Goal: Transaction & Acquisition: Book appointment/travel/reservation

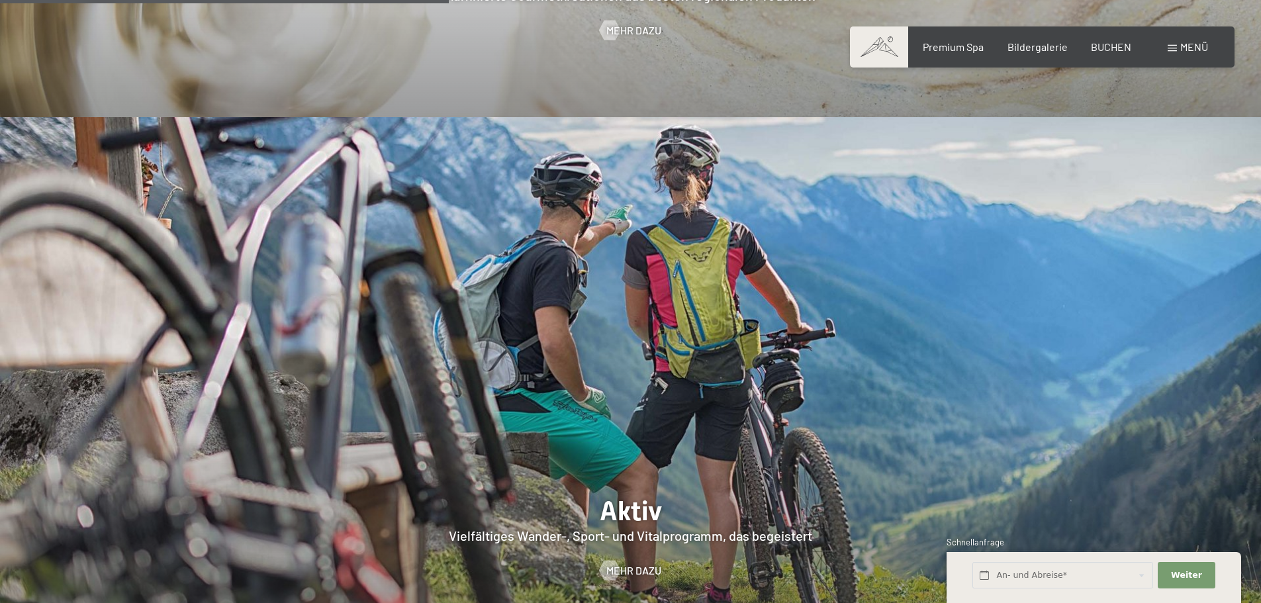
scroll to position [2449, 0]
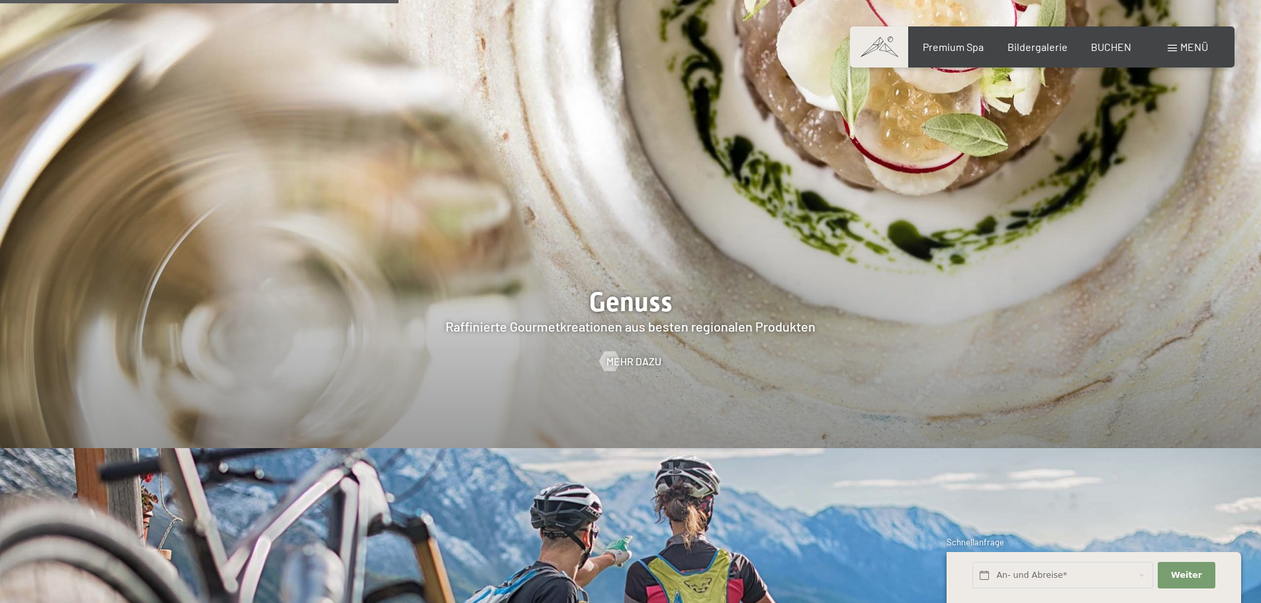
click at [1198, 42] on span "Menü" at bounding box center [1194, 46] width 28 height 13
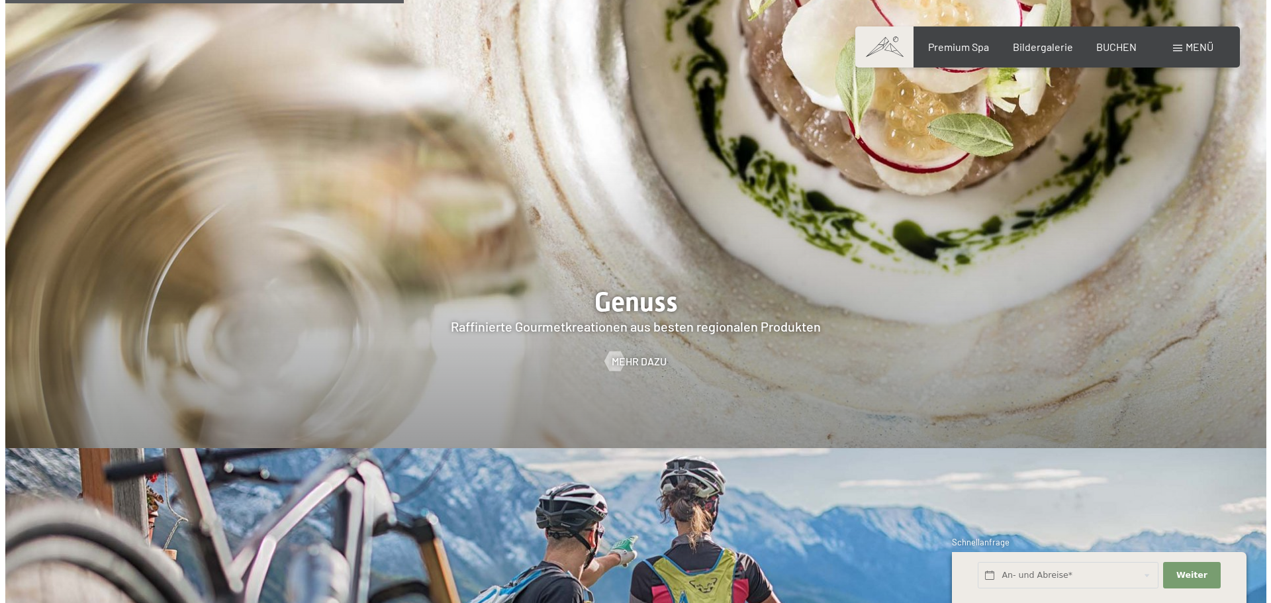
scroll to position [2458, 0]
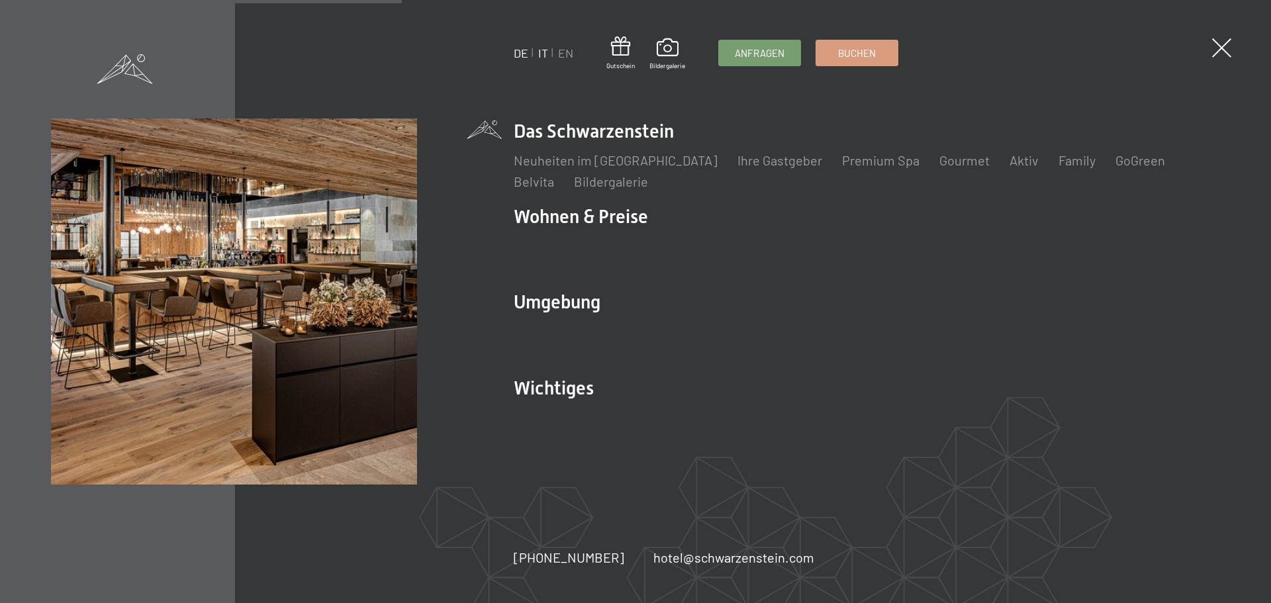
click at [544, 50] on link "IT" at bounding box center [543, 53] width 10 height 15
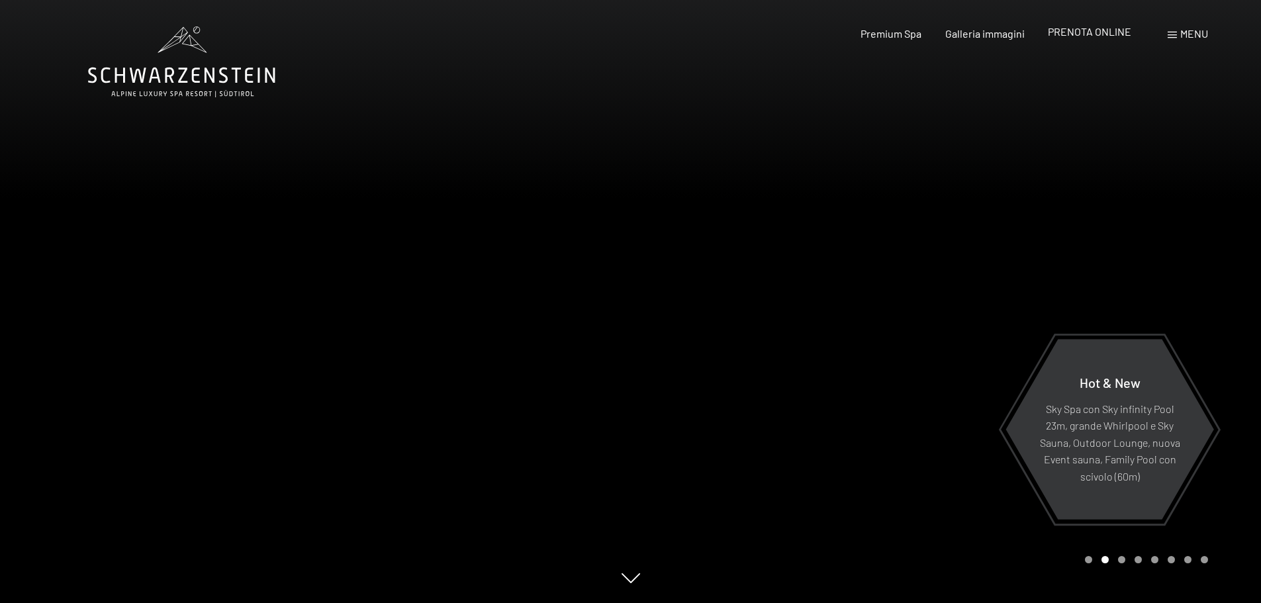
click at [1088, 31] on span "PRENOTA ONLINE" at bounding box center [1089, 31] width 83 height 13
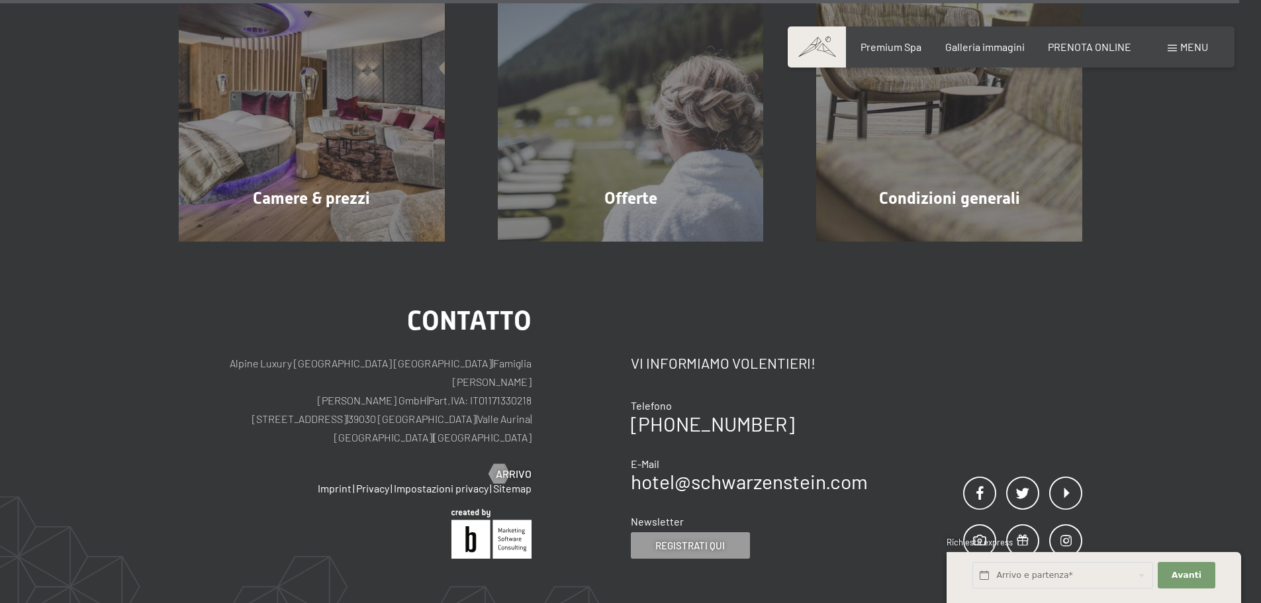
scroll to position [4491, 0]
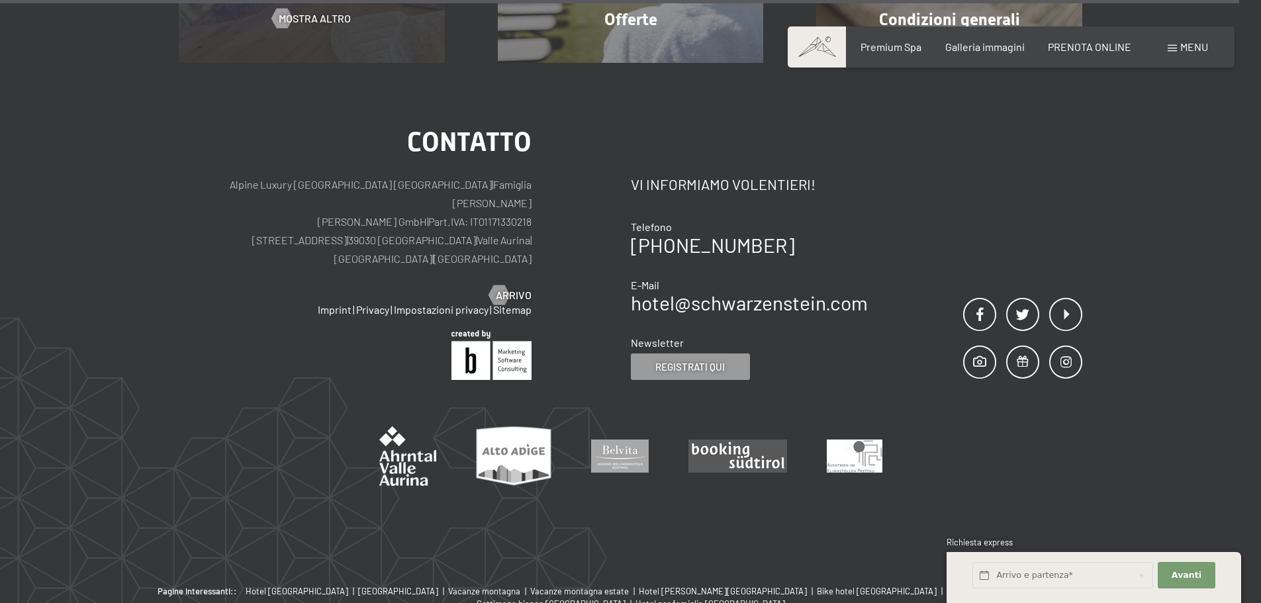
click at [334, 271] on div "Contatto Alpine Luxury SPA Resort SCHWARZENSTEIN | Famiglia Zimmerhofer Otmar Z…" at bounding box center [405, 255] width 452 height 252
click at [324, 271] on div "Contatto Alpine Luxury SPA Resort SCHWARZENSTEIN | Famiglia Zimmerhofer Otmar Z…" at bounding box center [405, 255] width 452 height 252
click at [323, 272] on div "Contatto Alpine Luxury SPA Resort SCHWARZENSTEIN | Famiglia Zimmerhofer Otmar Z…" at bounding box center [405, 255] width 452 height 252
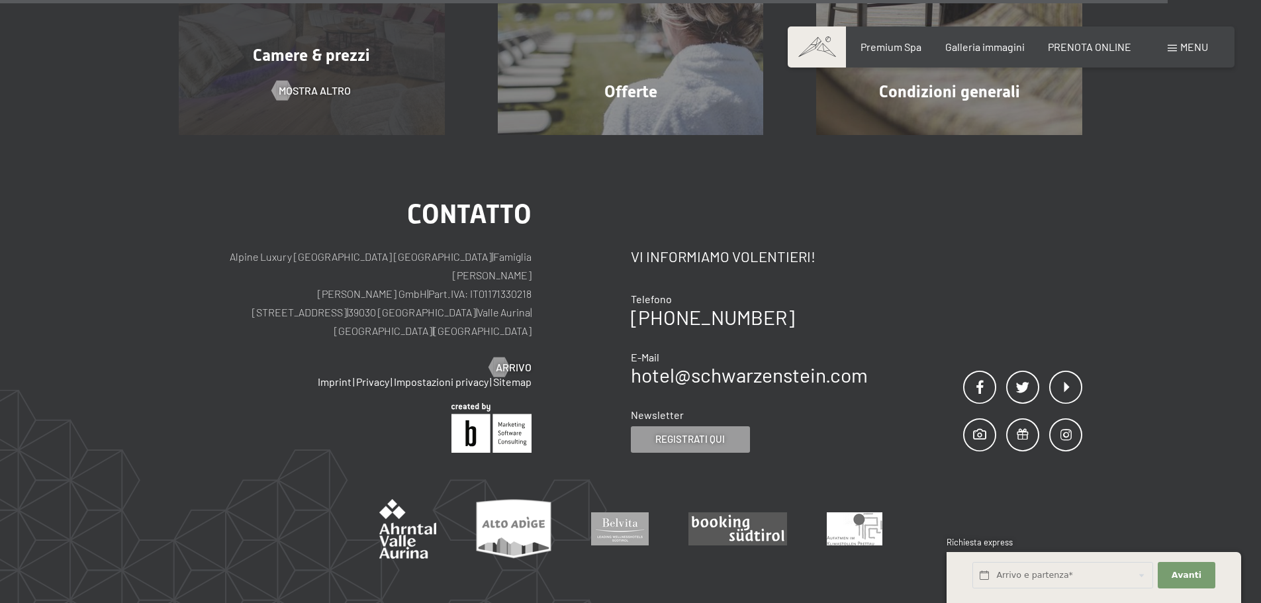
scroll to position [4242, 0]
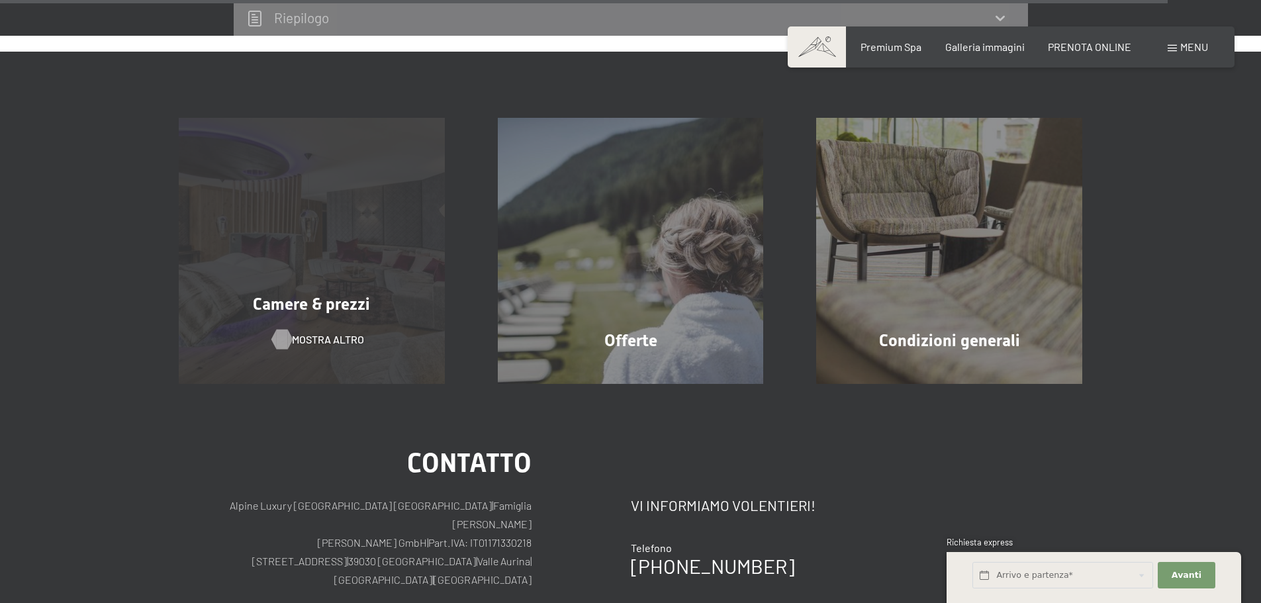
click at [313, 332] on span "mostra altro" at bounding box center [328, 339] width 72 height 15
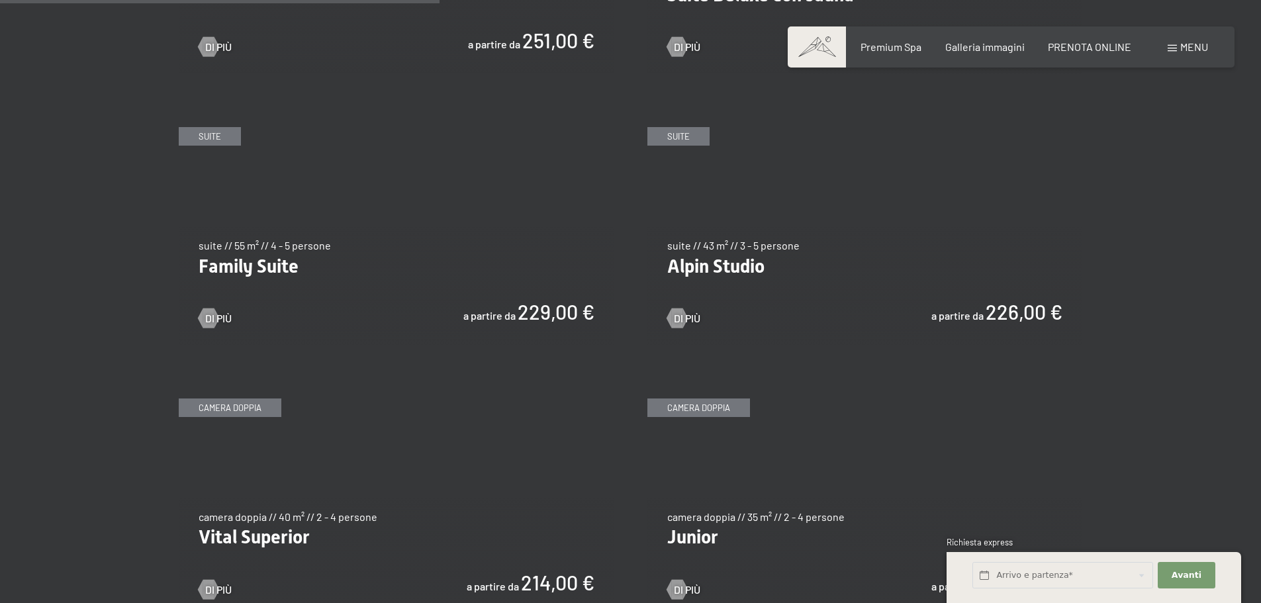
scroll to position [1589, 0]
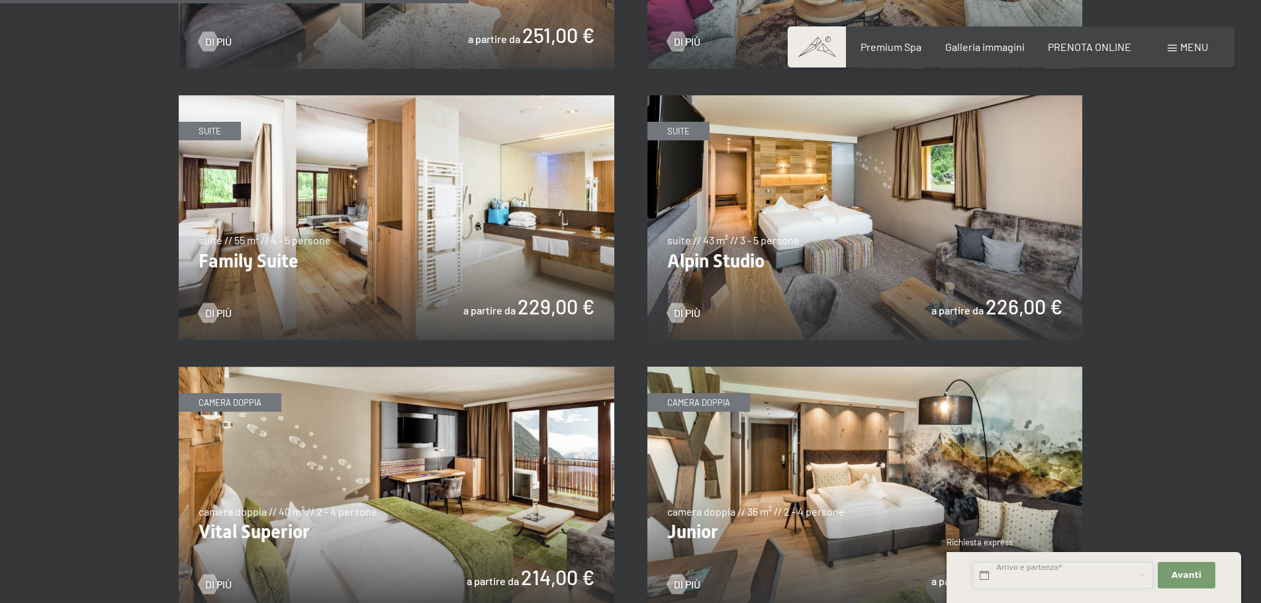
click at [1023, 575] on input "text" at bounding box center [1063, 575] width 181 height 27
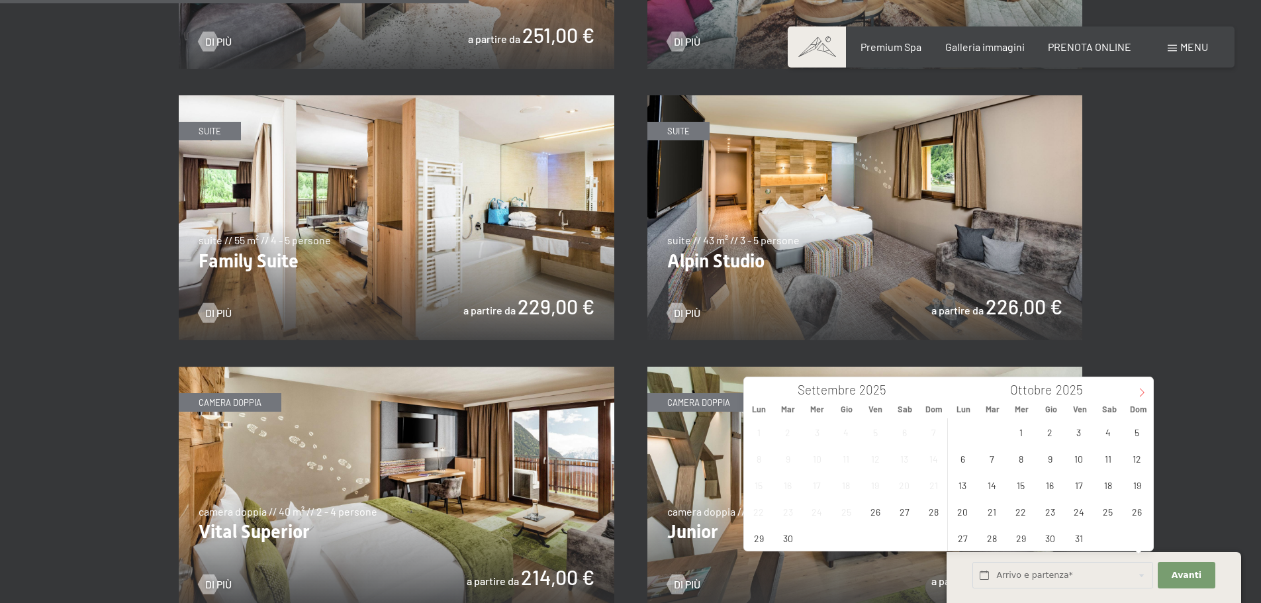
click at [1145, 389] on icon at bounding box center [1141, 392] width 9 height 9
click at [1143, 389] on icon at bounding box center [1141, 392] width 9 height 9
type input "2026"
click at [1143, 389] on icon at bounding box center [1141, 392] width 9 height 9
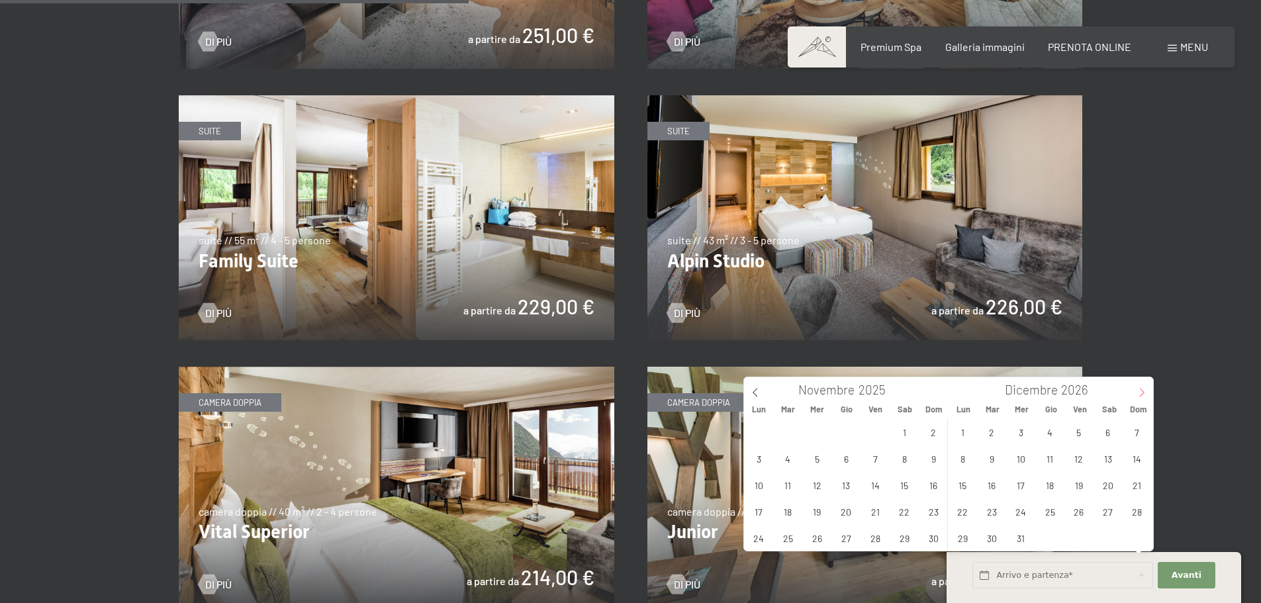
type input "2026"
click at [1102, 535] on span "28" at bounding box center [1108, 538] width 26 height 26
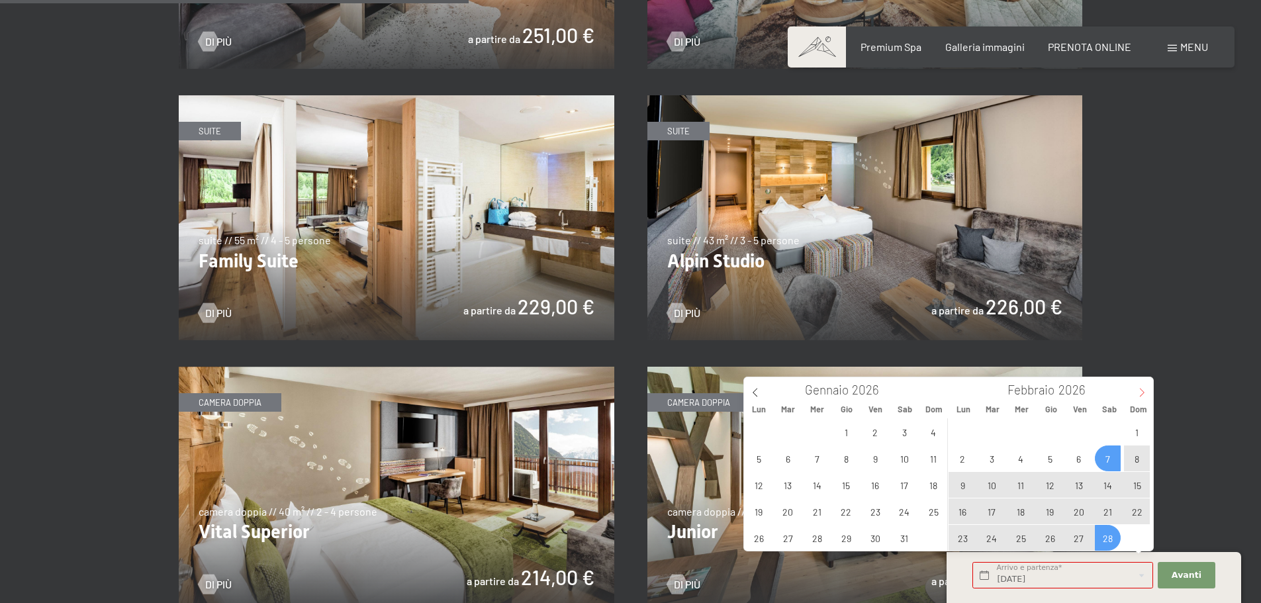
click at [1144, 390] on icon at bounding box center [1141, 392] width 9 height 9
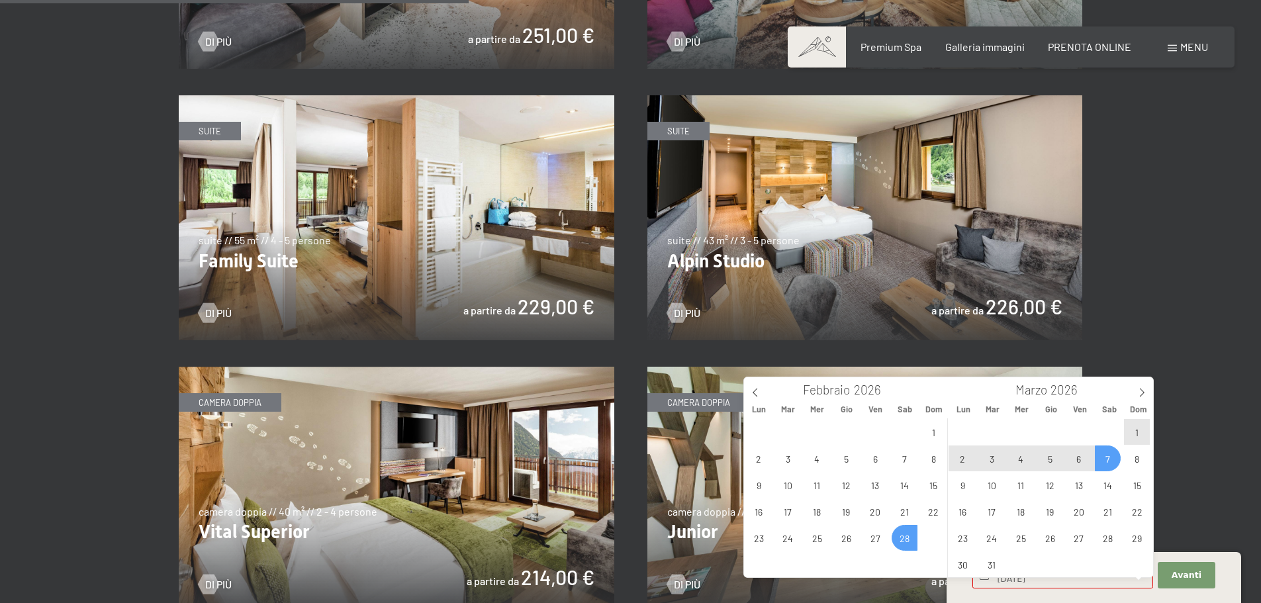
click at [1104, 457] on span "7" at bounding box center [1108, 459] width 26 height 26
type input "Sab. 28/02/2026 - Sab. 07/03/2026"
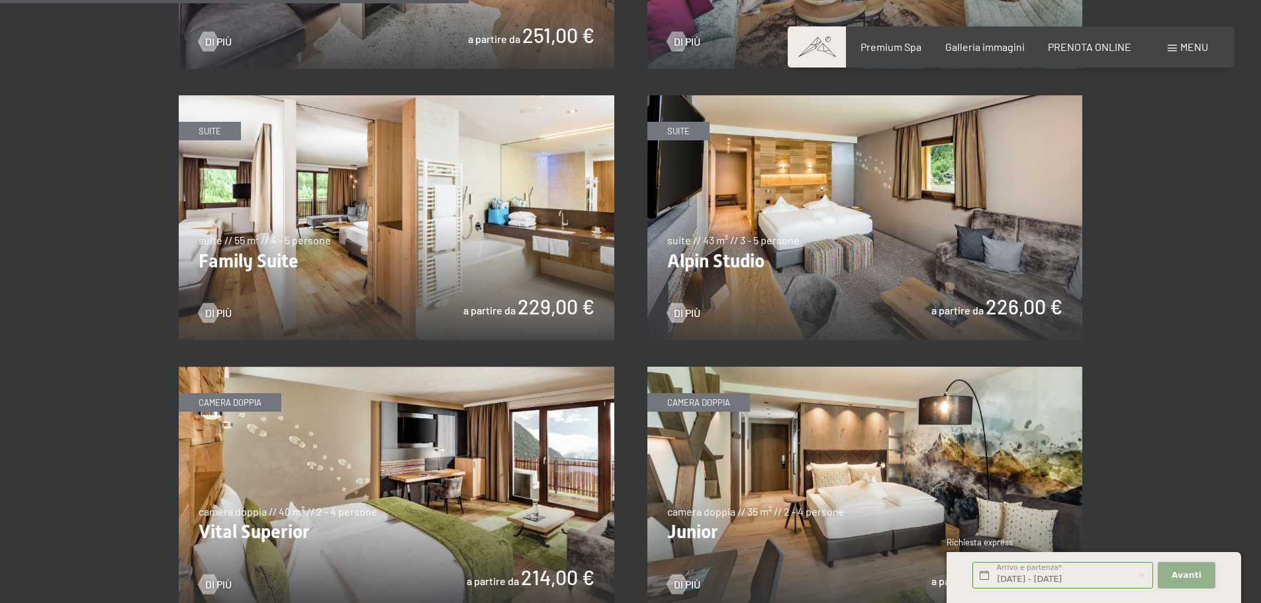
click at [1190, 575] on span "Avanti" at bounding box center [1187, 575] width 30 height 12
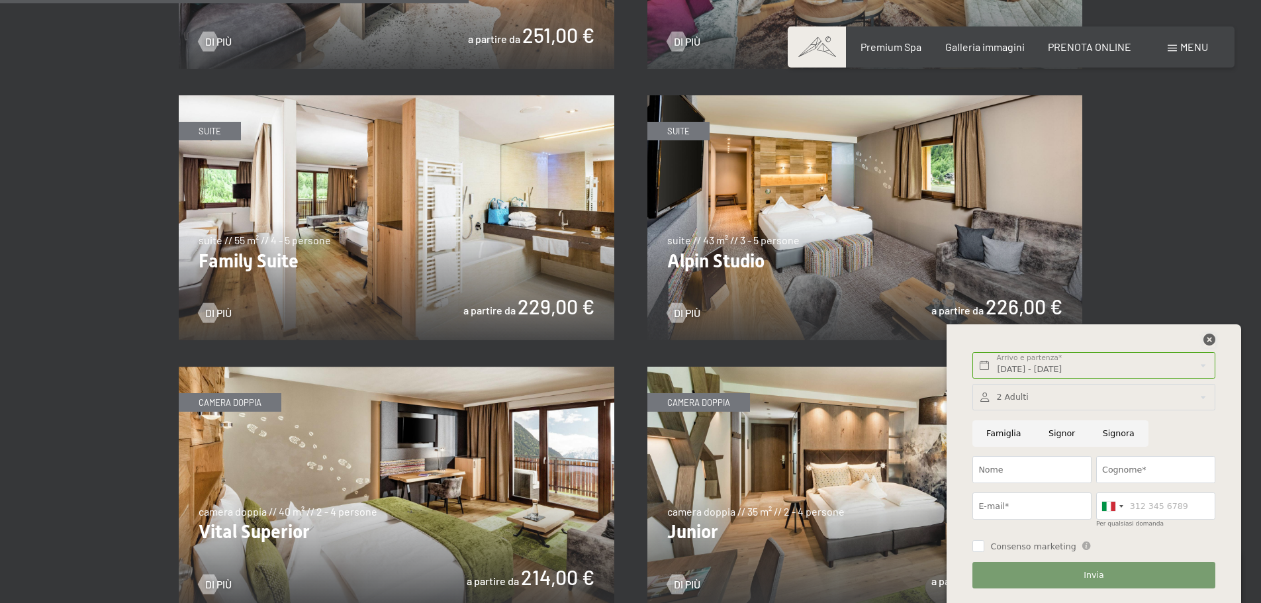
click at [1209, 336] on icon at bounding box center [1210, 340] width 12 height 12
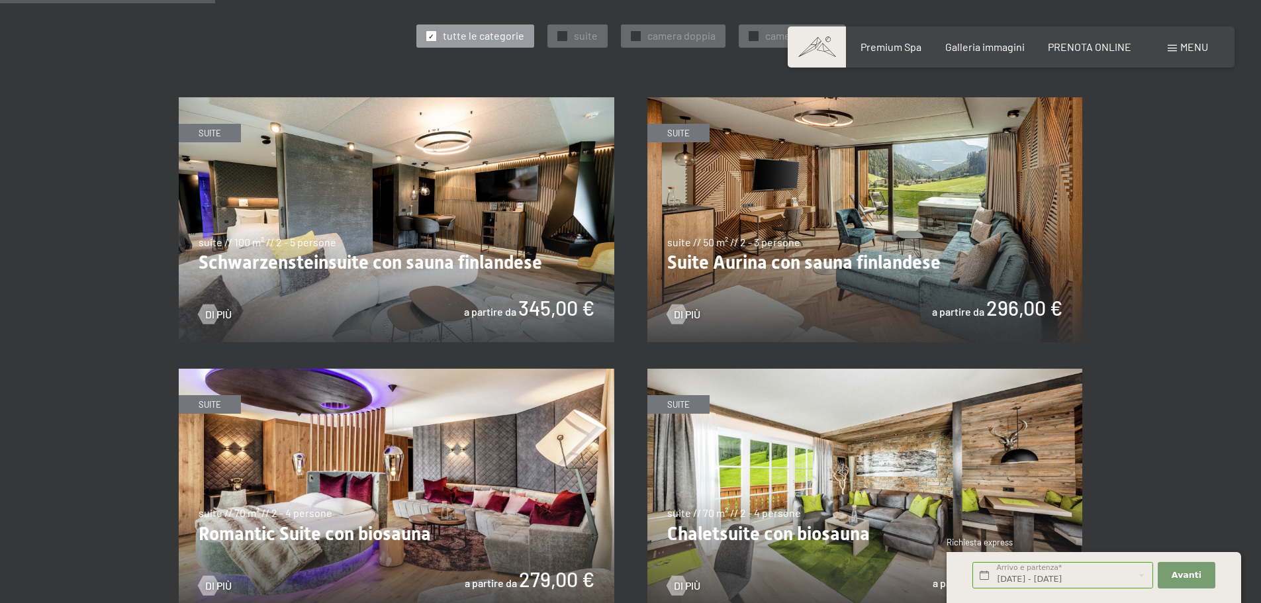
scroll to position [794, 0]
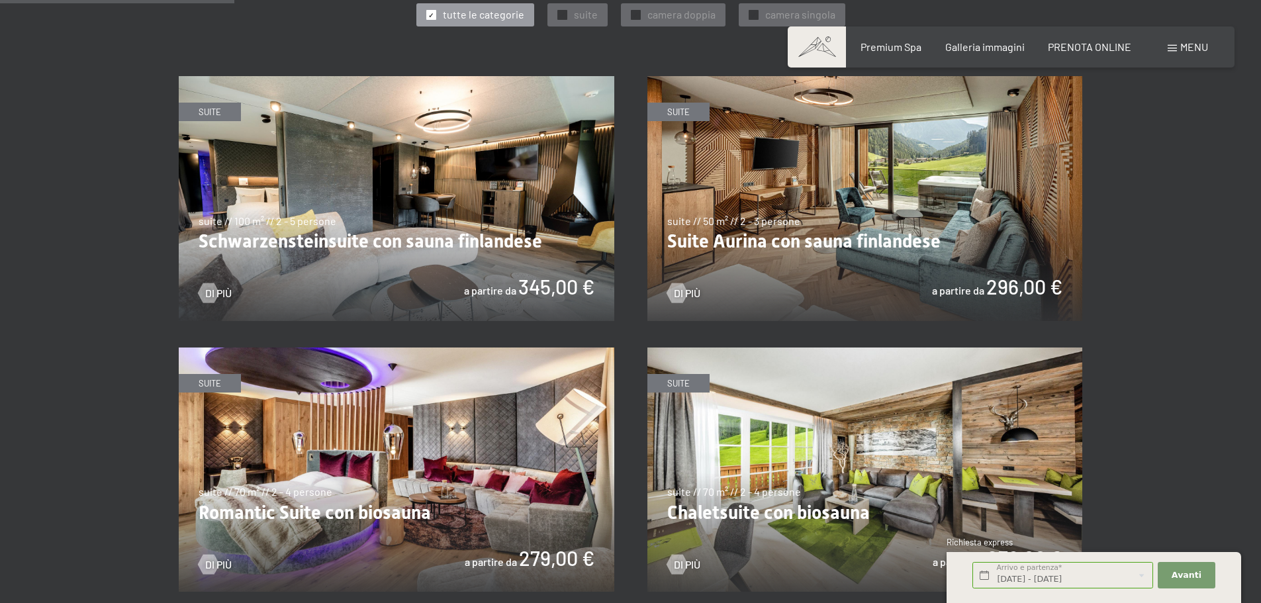
click at [934, 237] on img at bounding box center [865, 198] width 436 height 245
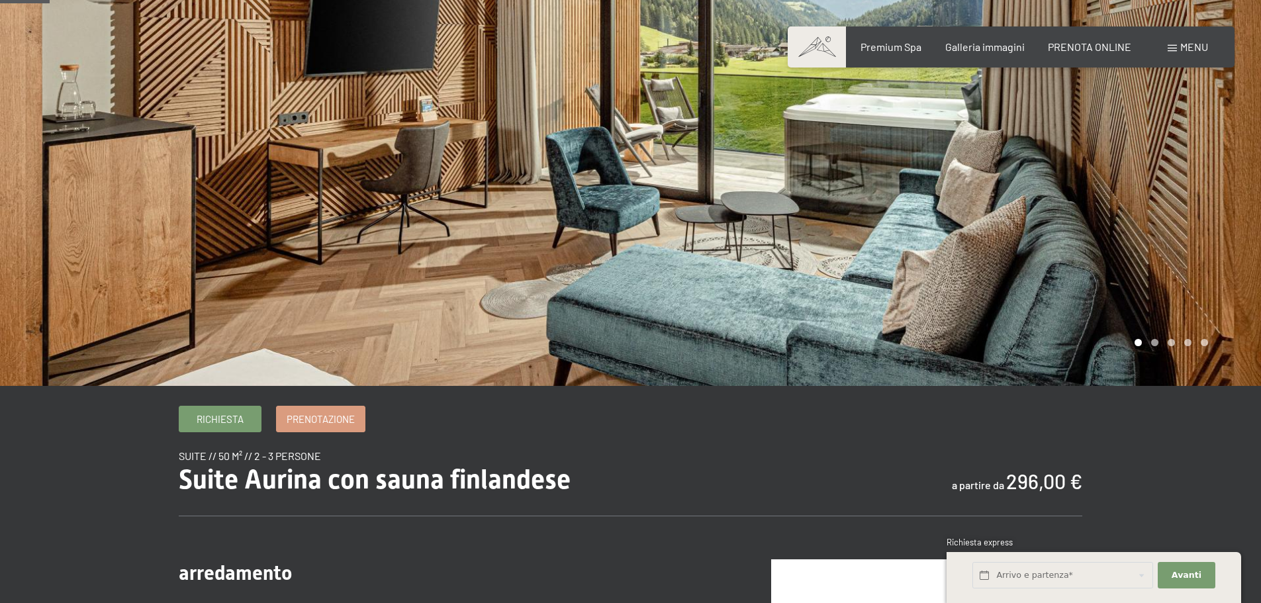
click at [1054, 275] on div at bounding box center [946, 160] width 631 height 452
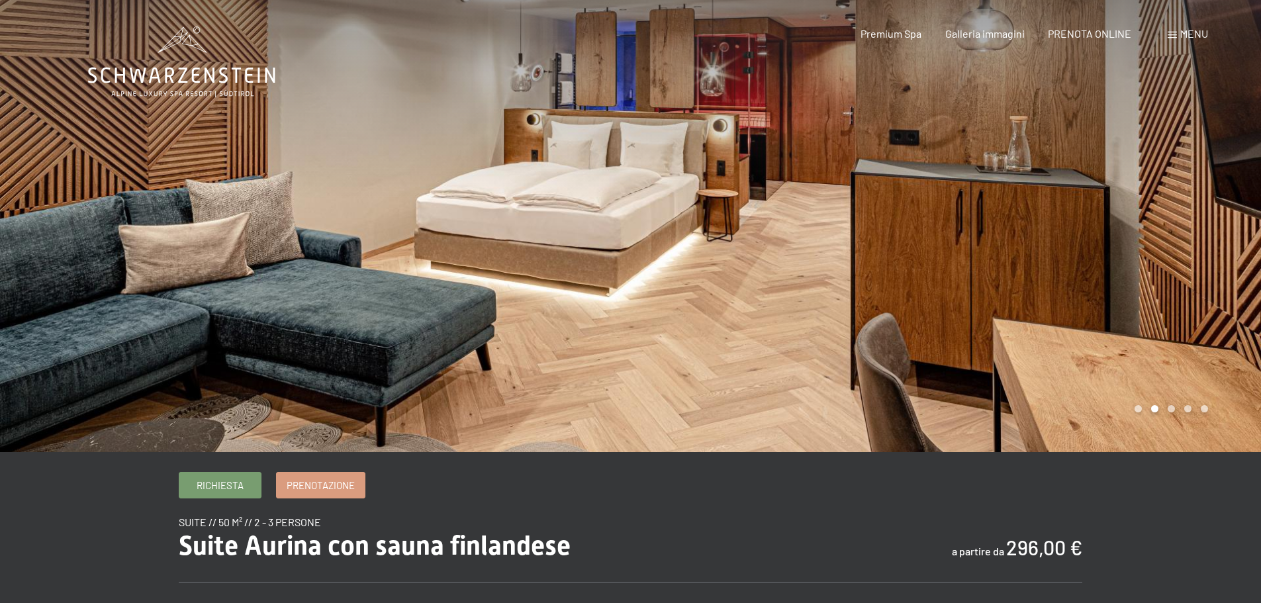
click at [914, 241] on div at bounding box center [946, 226] width 631 height 452
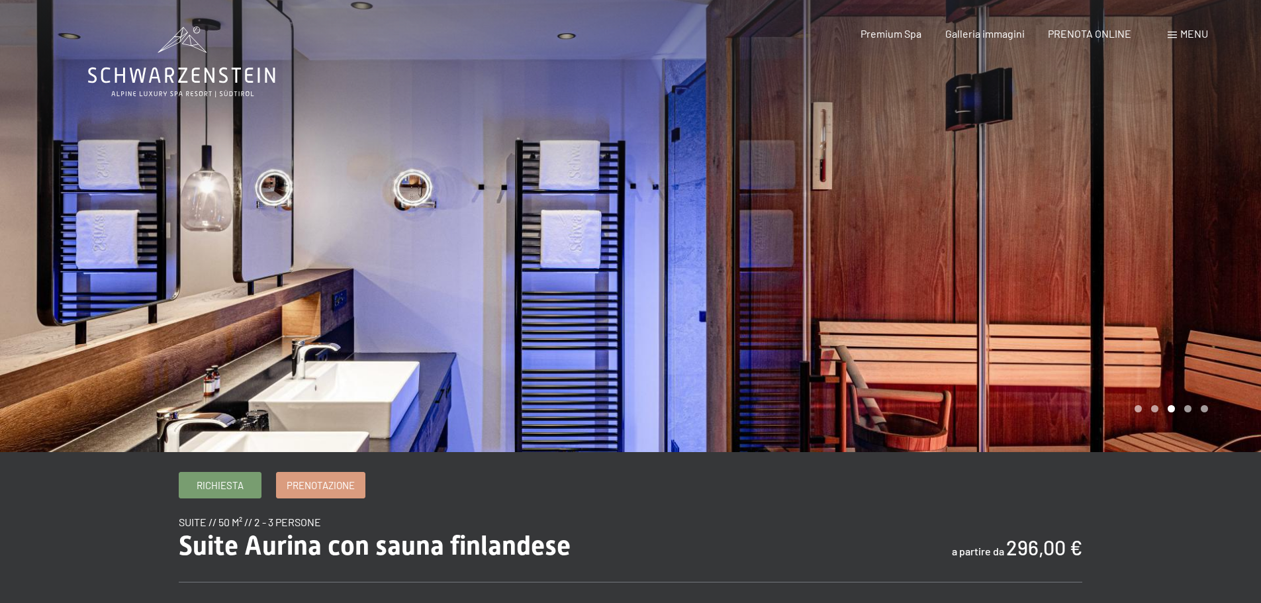
click at [914, 241] on div at bounding box center [946, 226] width 631 height 452
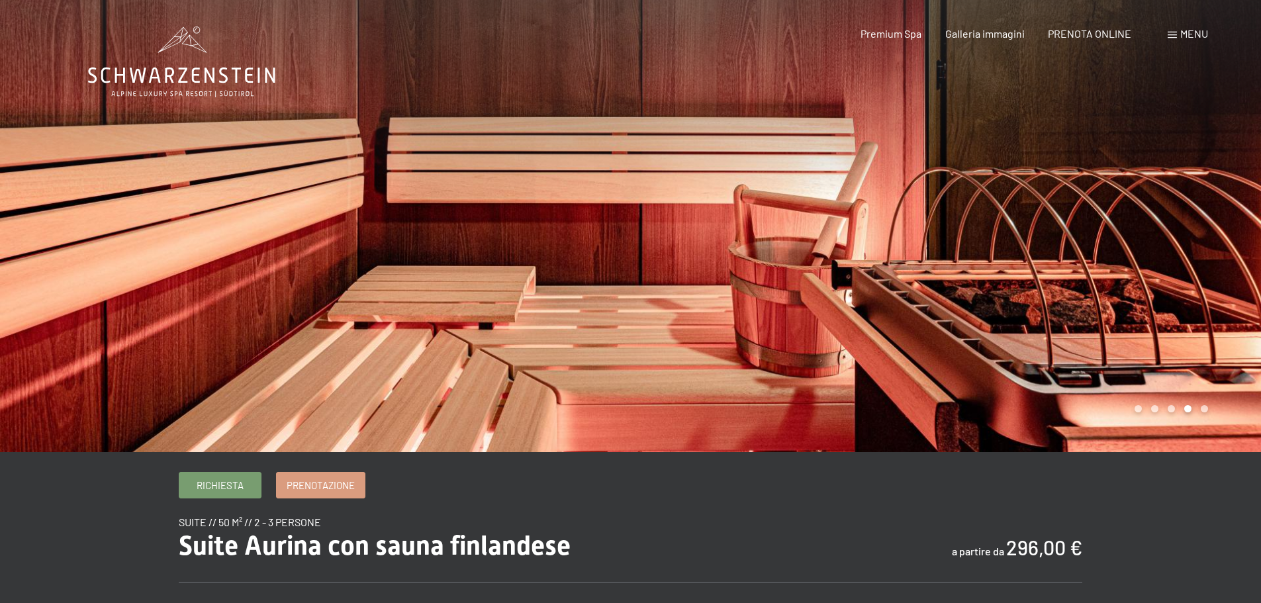
click at [914, 241] on div at bounding box center [946, 226] width 631 height 452
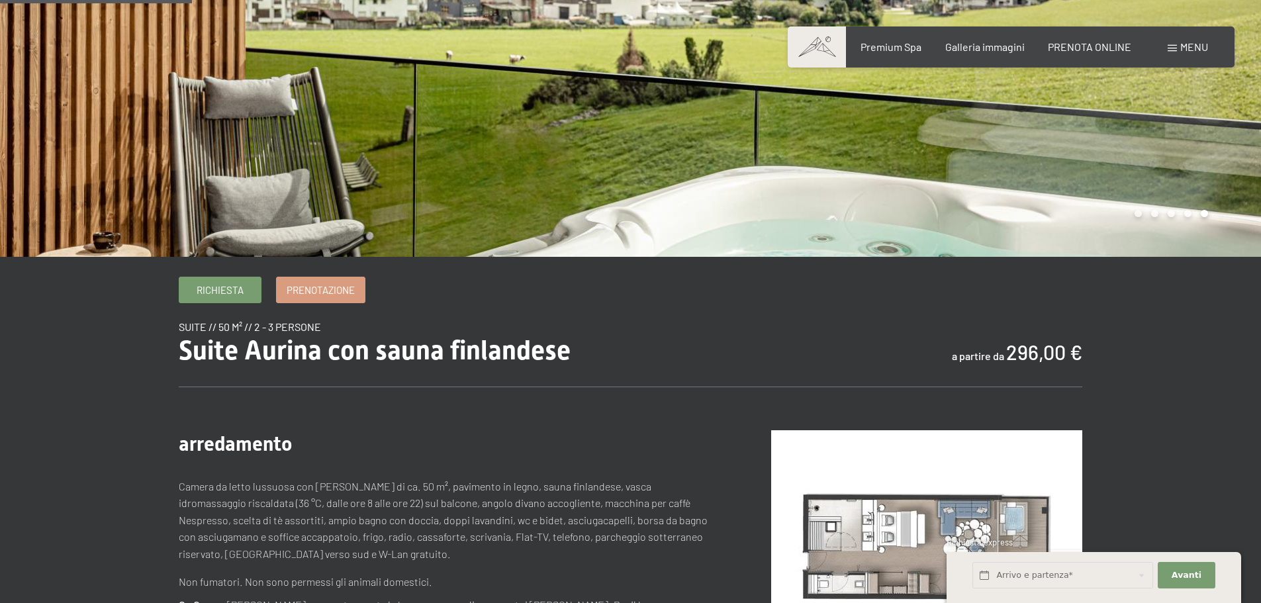
scroll to position [265, 0]
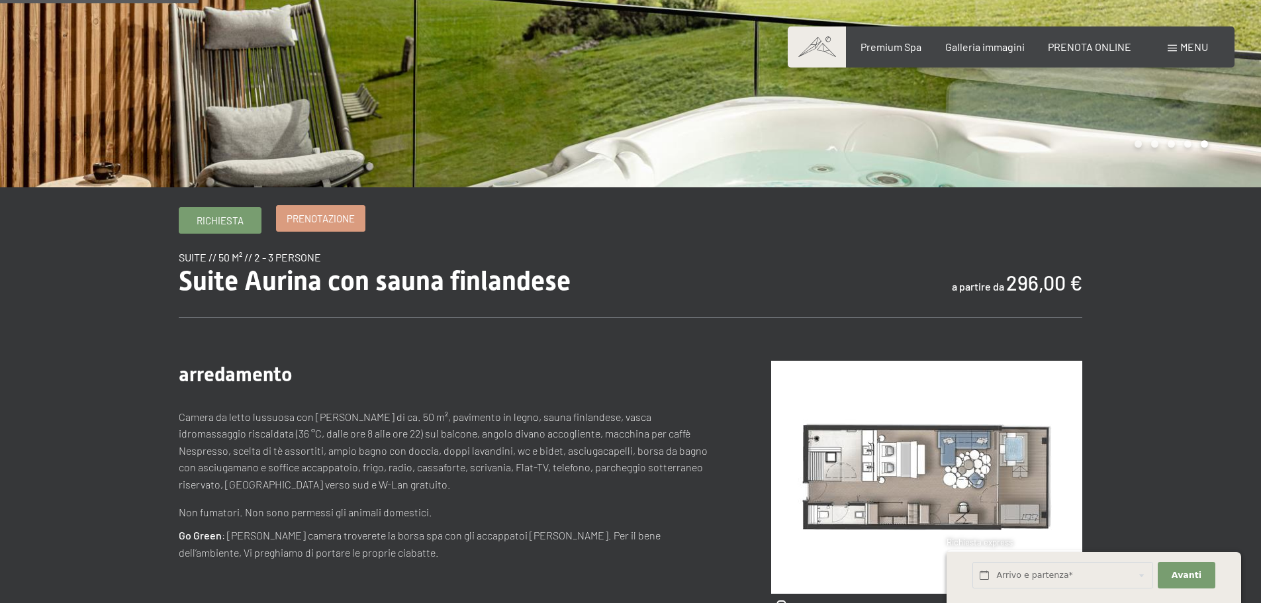
click at [340, 215] on span "Prenotazione" at bounding box center [321, 219] width 68 height 14
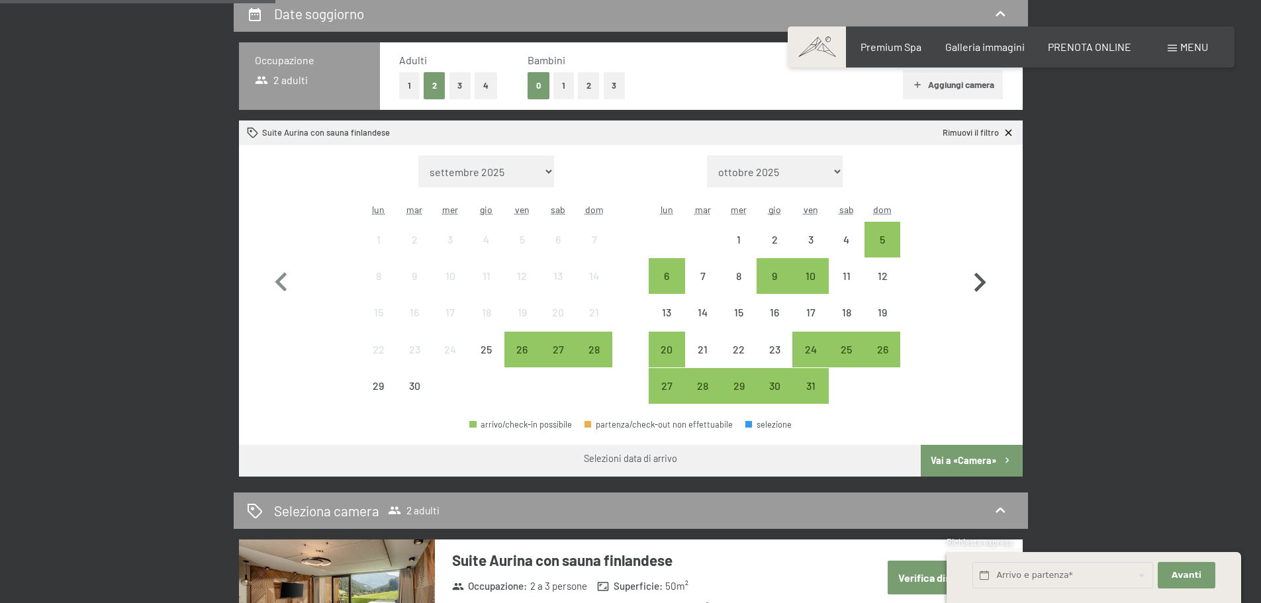
click at [978, 279] on icon "button" at bounding box center [980, 282] width 38 height 38
select select "[DATE]"
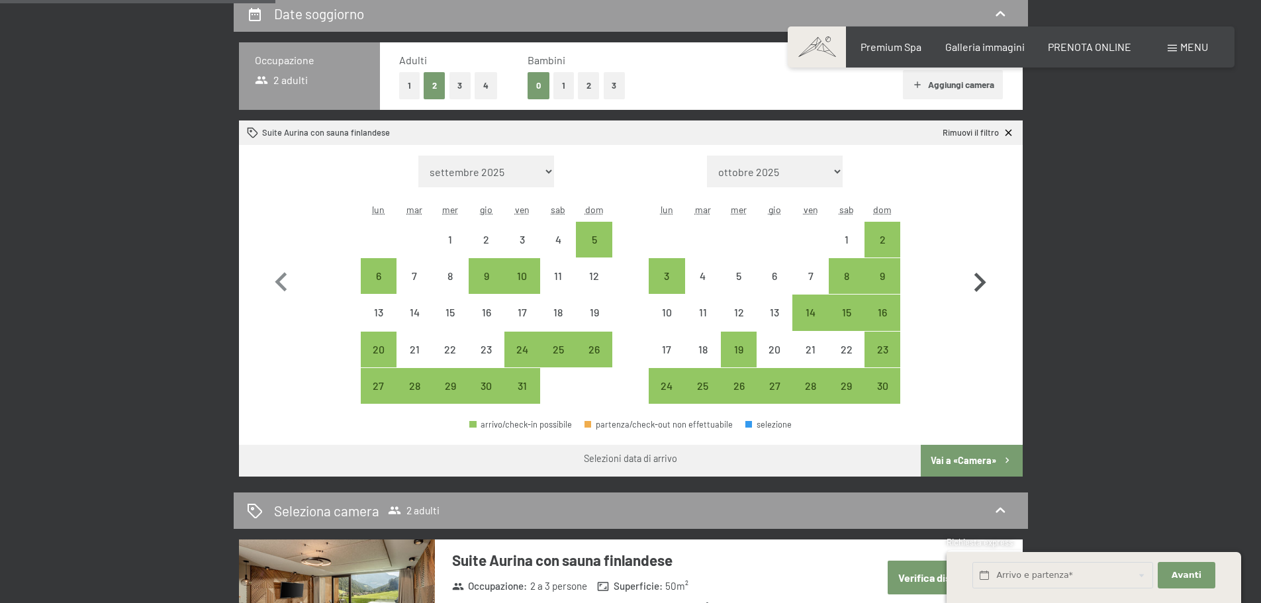
click at [978, 279] on icon "button" at bounding box center [980, 282] width 38 height 38
select select "[DATE]"
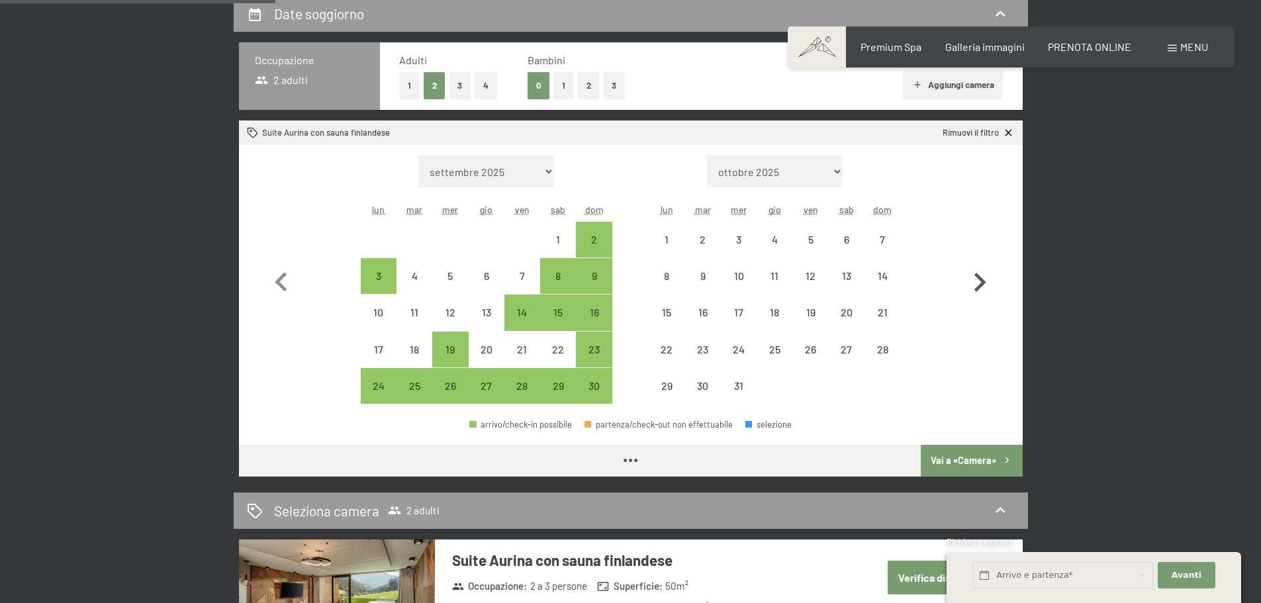
click at [978, 279] on icon "button" at bounding box center [980, 282] width 38 height 38
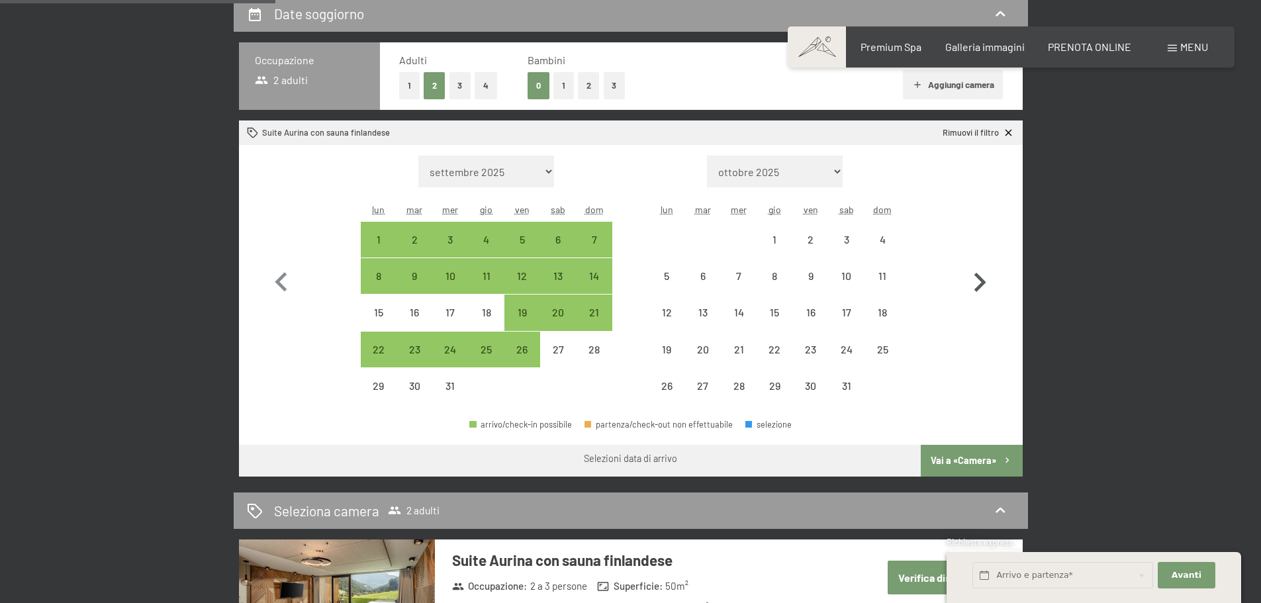
select select "[DATE]"
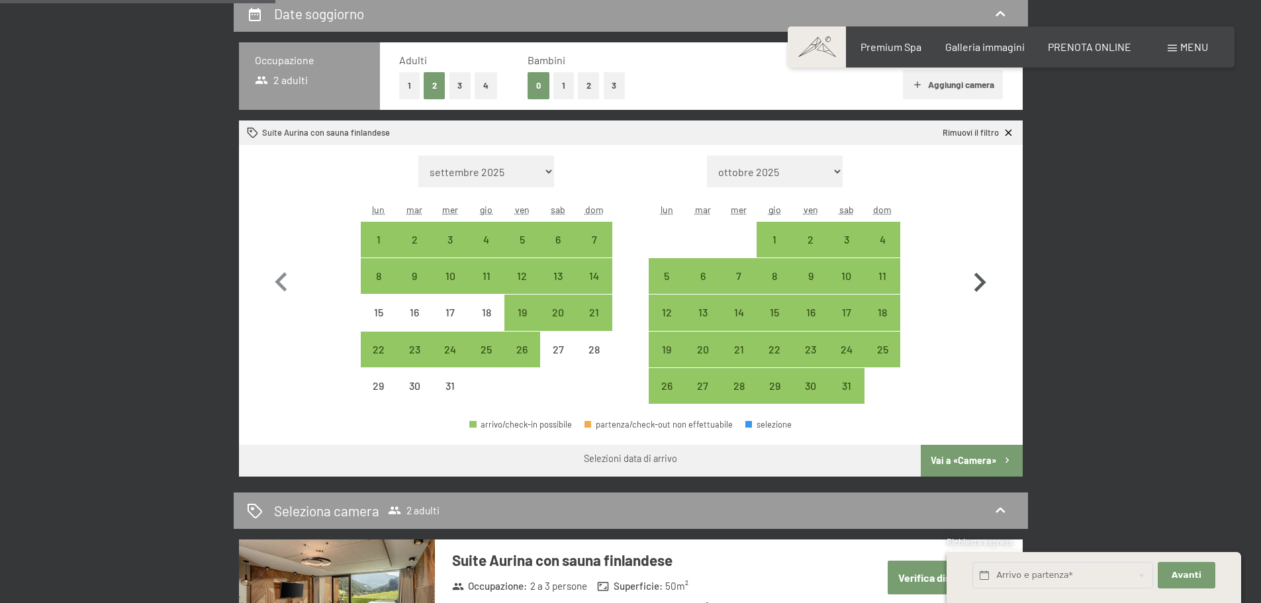
click at [978, 279] on icon "button" at bounding box center [981, 282] width 12 height 19
select select "[DATE]"
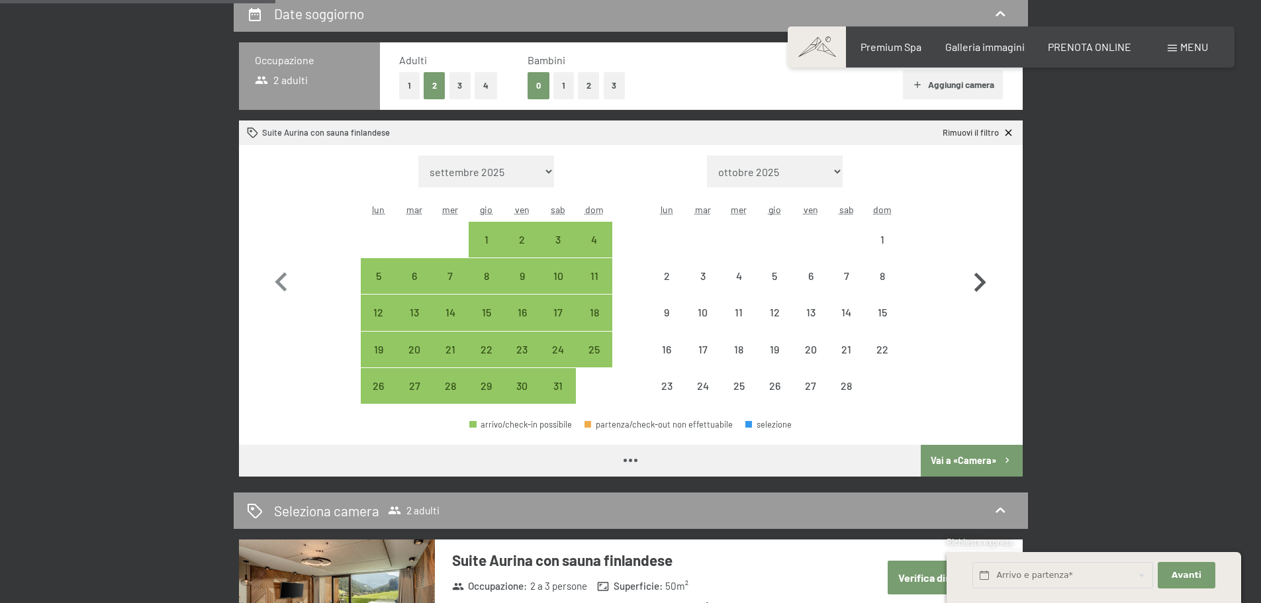
select select "[DATE]"
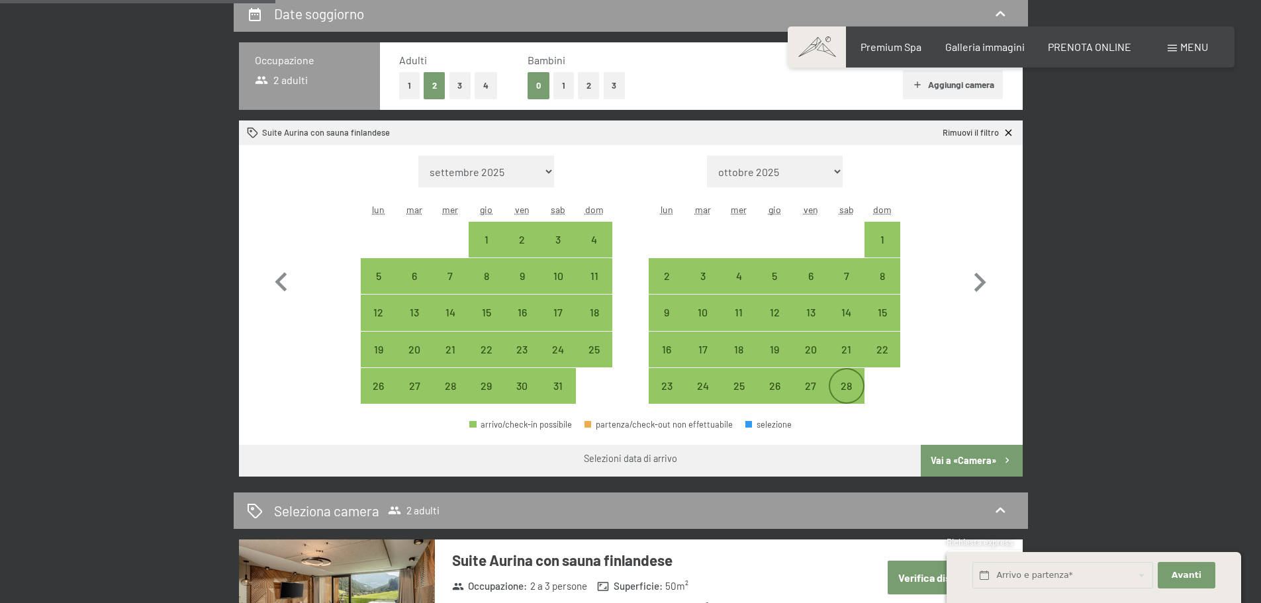
click at [845, 382] on div "28" at bounding box center [846, 397] width 33 height 33
select select "[DATE]"
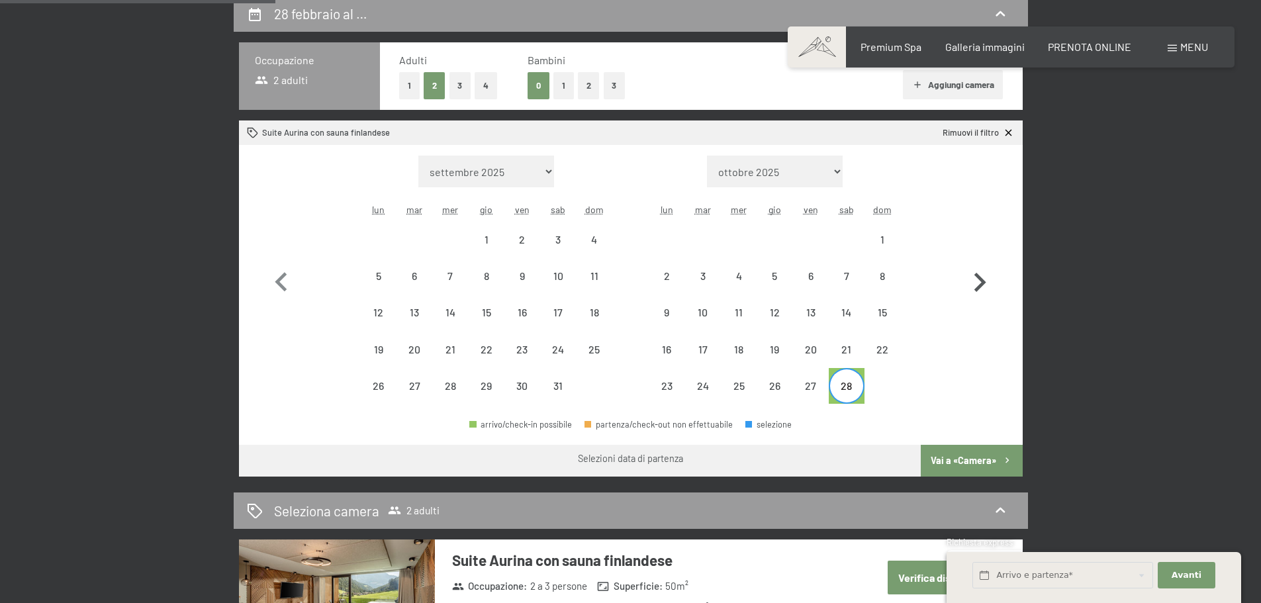
click at [984, 277] on icon "button" at bounding box center [980, 282] width 38 height 38
select select "[DATE]"
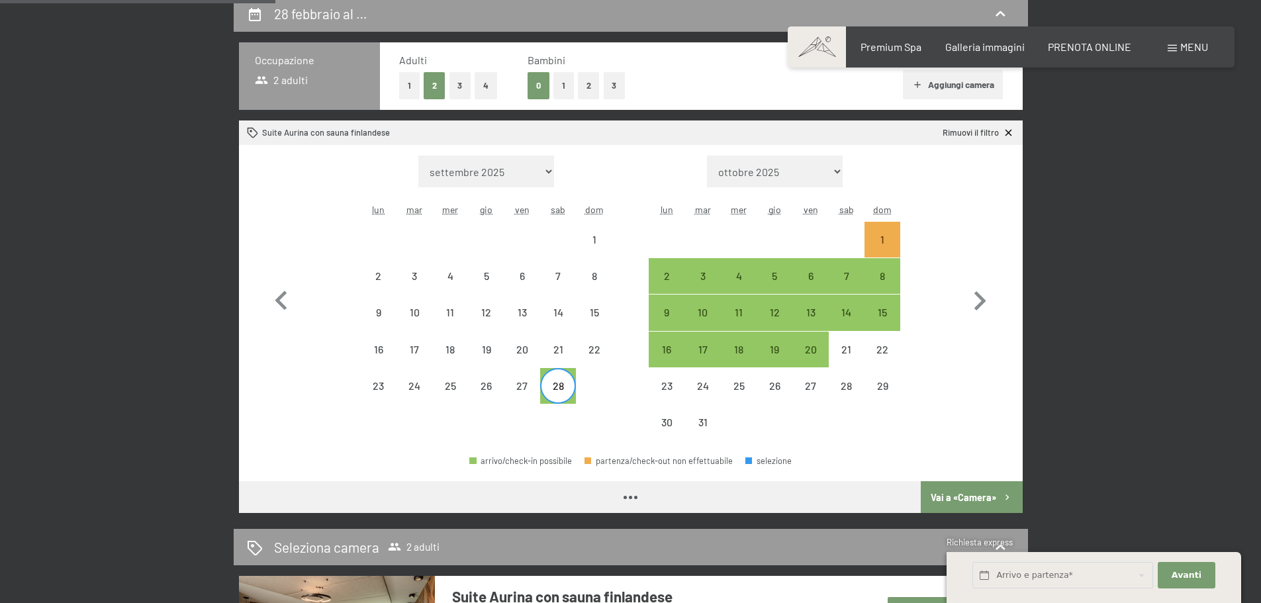
select select "[DATE]"
click at [839, 277] on div "7" at bounding box center [846, 287] width 33 height 33
select select "[DATE]"
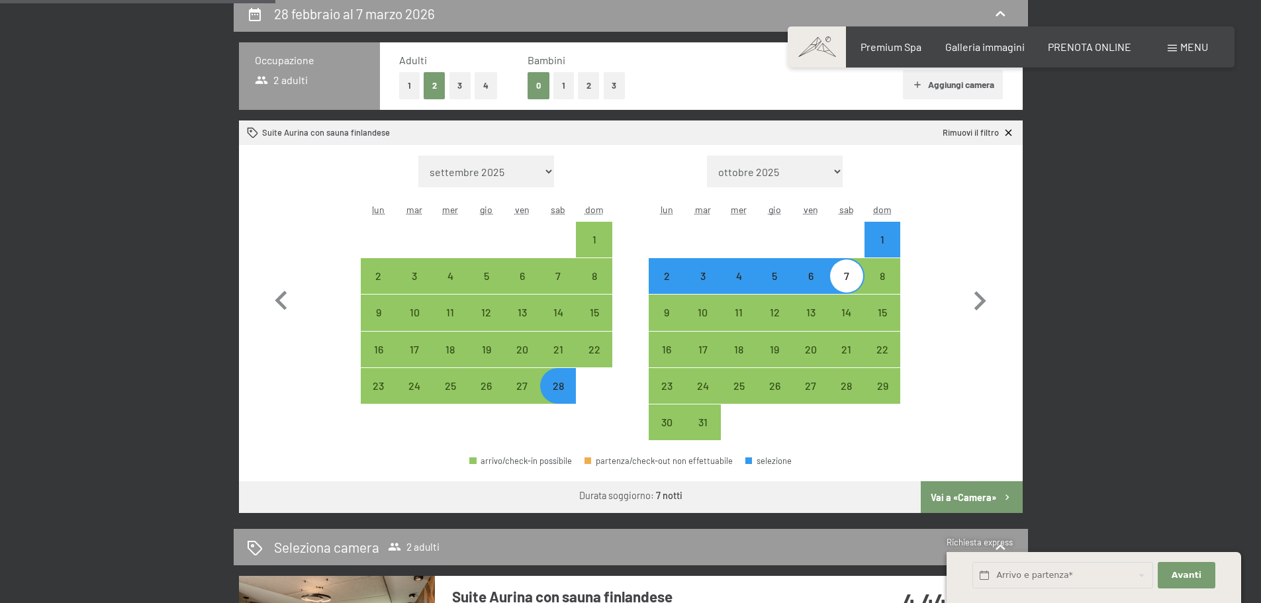
click at [963, 493] on button "Vai a «Camera»" at bounding box center [971, 497] width 101 height 32
select select "[DATE]"
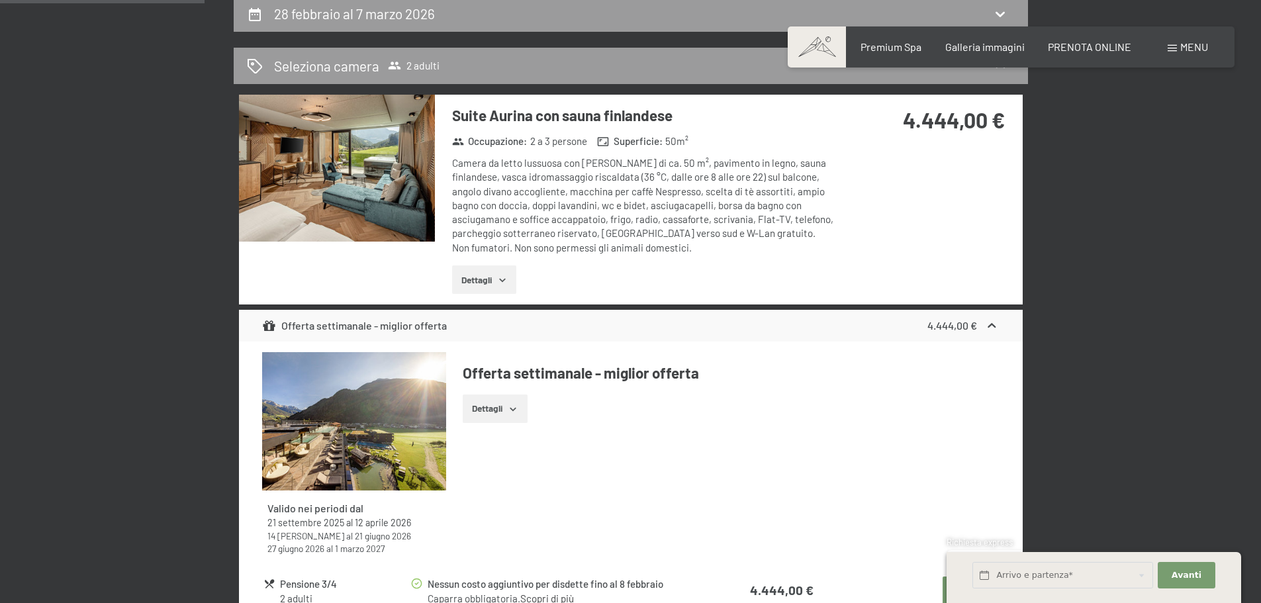
scroll to position [326, 0]
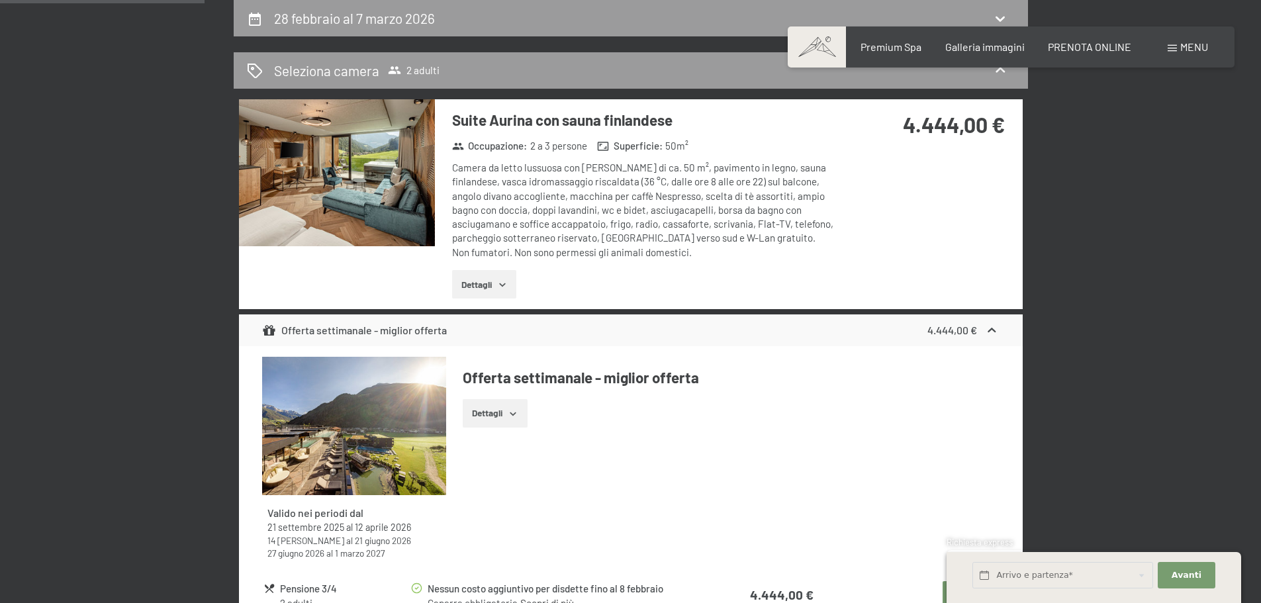
click at [499, 283] on icon "button" at bounding box center [502, 284] width 11 height 11
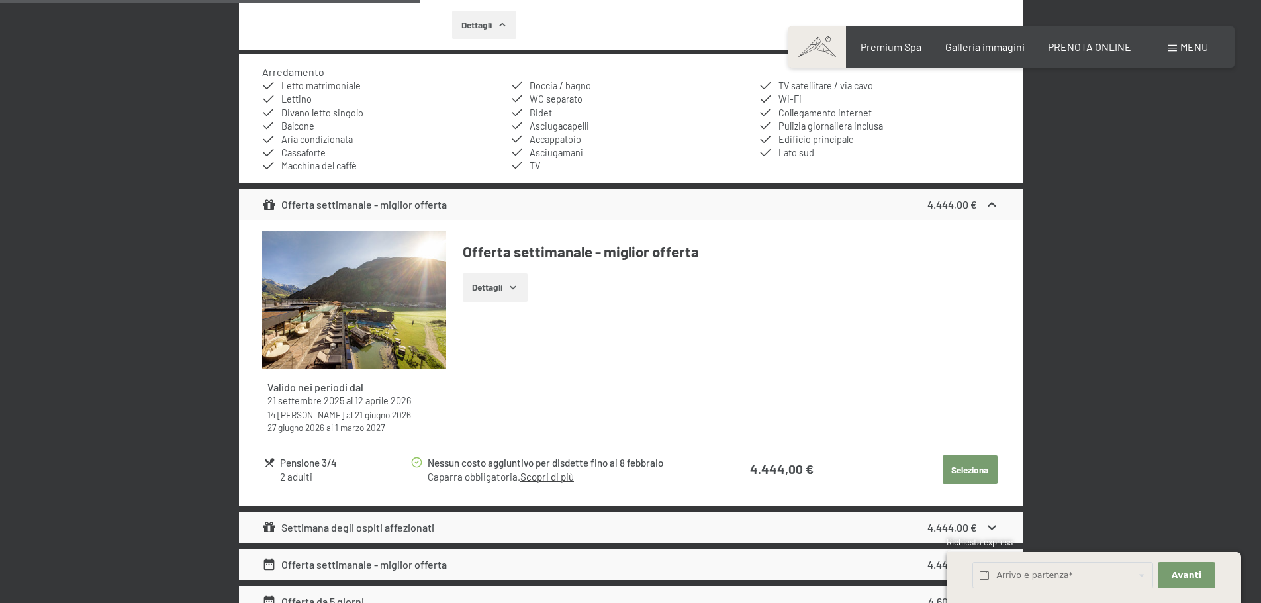
scroll to position [591, 0]
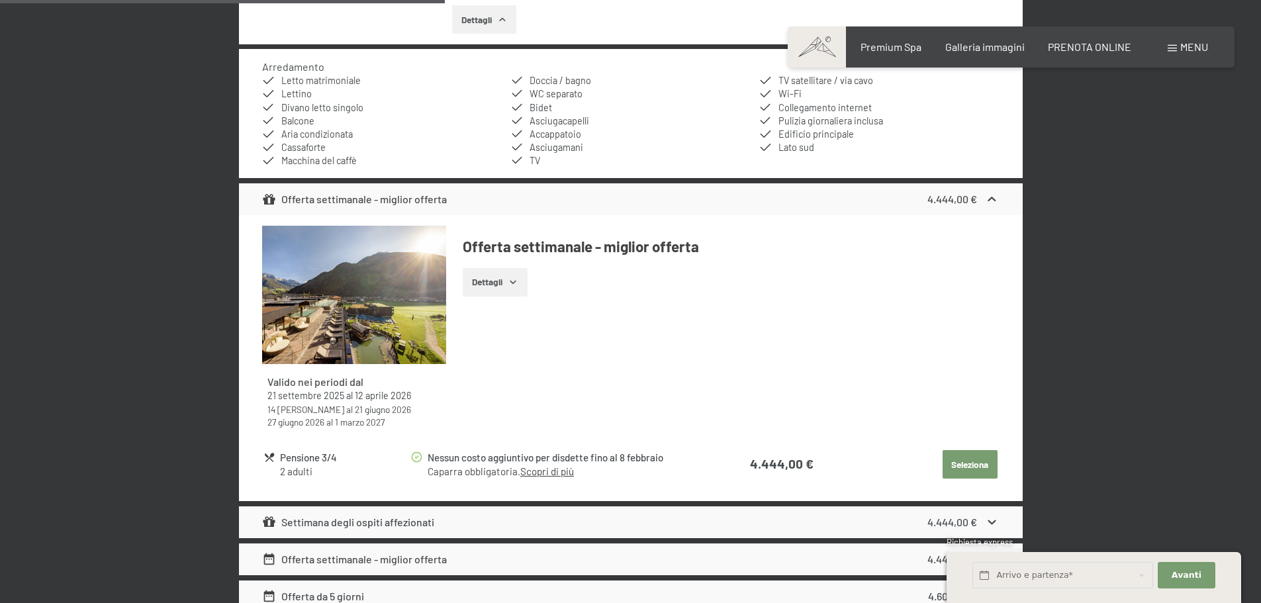
click at [564, 474] on link "Scopri di più" at bounding box center [547, 471] width 54 height 12
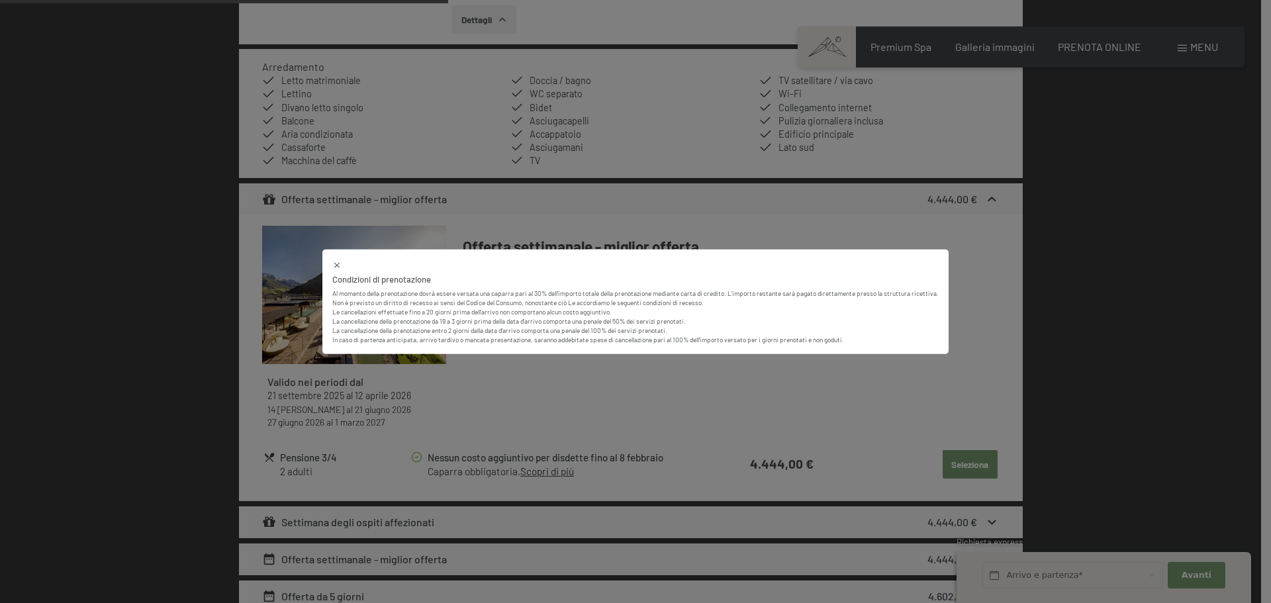
click at [1106, 294] on div "Condizioni di prenotazione Al momento della prenotazione dovrà essere versata u…" at bounding box center [635, 301] width 1271 height 603
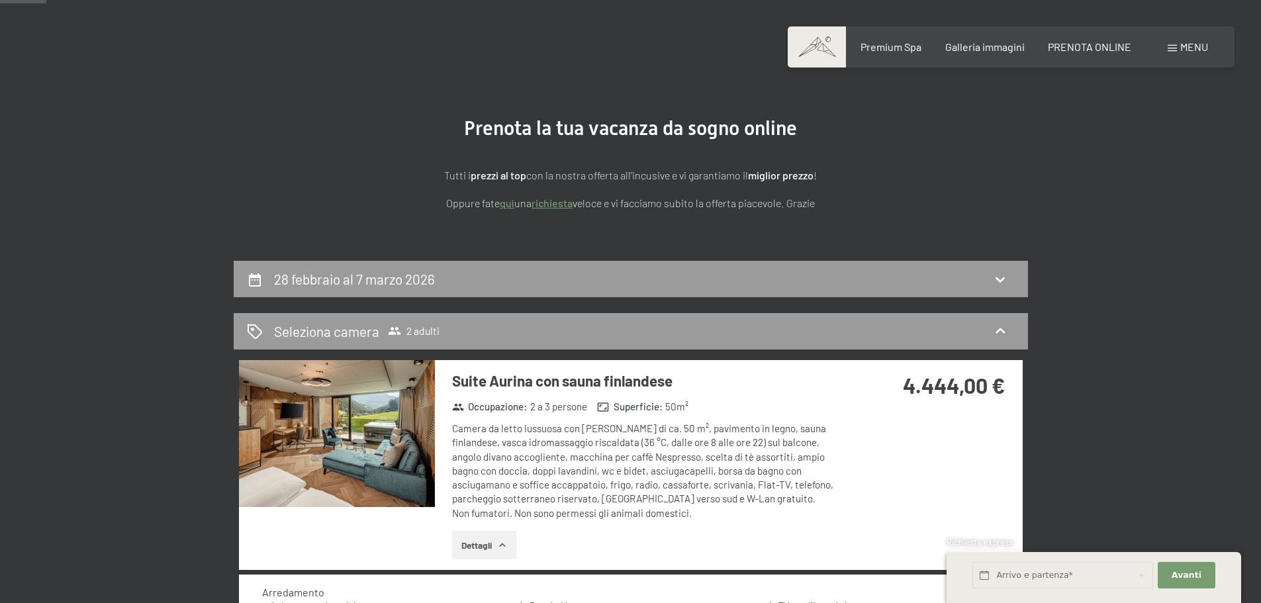
scroll to position [62, 0]
